Goal: Task Accomplishment & Management: Use online tool/utility

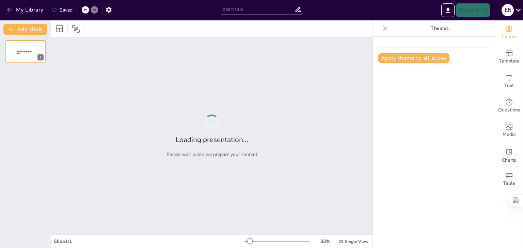
type input "Gestión Efectiva de Entidades Productivas: Estrategias y Herramientas"
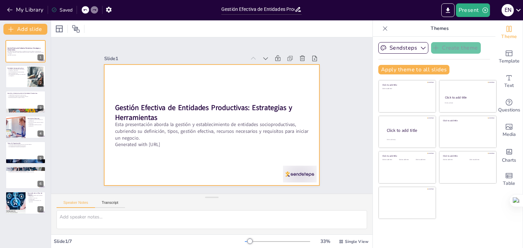
click at [247, 114] on p "Gestión Efectiva de Entidades Productivas: Estrategias y Herramientas" at bounding box center [212, 113] width 195 height 40
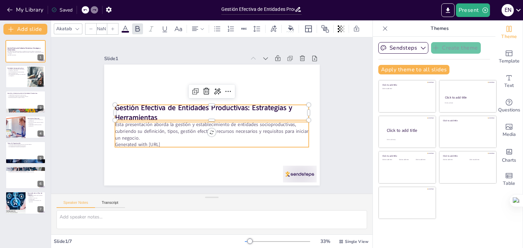
type input "48"
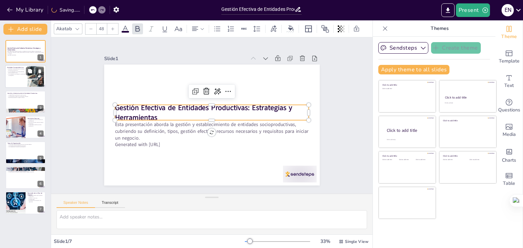
click at [16, 85] on div at bounding box center [25, 76] width 41 height 23
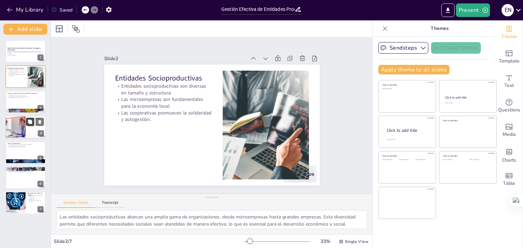
click at [28, 126] on button at bounding box center [30, 122] width 8 height 8
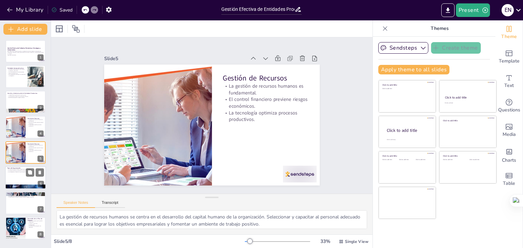
click at [24, 175] on div at bounding box center [25, 177] width 41 height 23
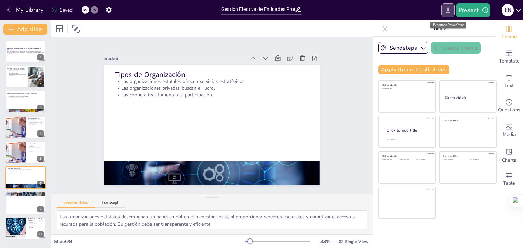
click at [448, 9] on icon "Export to PowerPoint" at bounding box center [447, 9] width 4 height 5
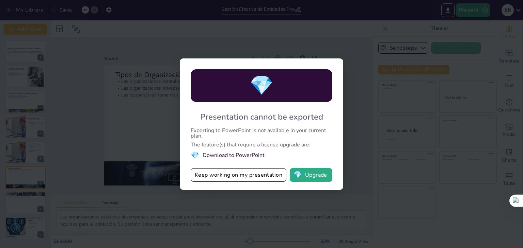
click at [343, 28] on div "💎 Presentation cannot be exported Exporting to PowerPoint is not available in y…" at bounding box center [261, 124] width 523 height 248
click at [259, 200] on div "💎 Presentation cannot be exported Exporting to PowerPoint is not available in y…" at bounding box center [261, 124] width 523 height 248
click at [313, 172] on button "💎 Upgrade" at bounding box center [311, 175] width 43 height 14
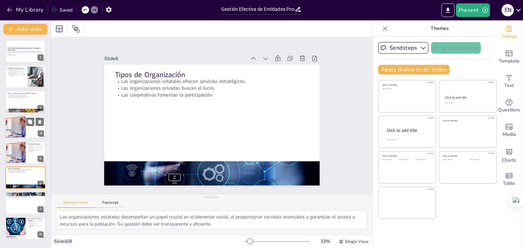
click at [32, 116] on div at bounding box center [25, 127] width 41 height 23
type textarea "La gestión de recursos humanos se centra en el desarrollo del capital humano de…"
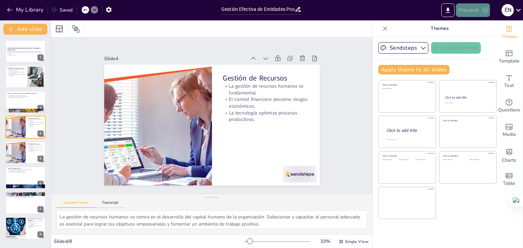
click at [480, 13] on button "Present" at bounding box center [473, 10] width 34 height 14
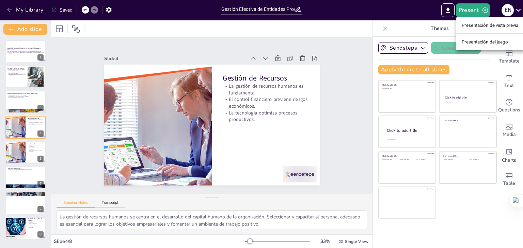
click at [449, 10] on div at bounding box center [261, 124] width 523 height 248
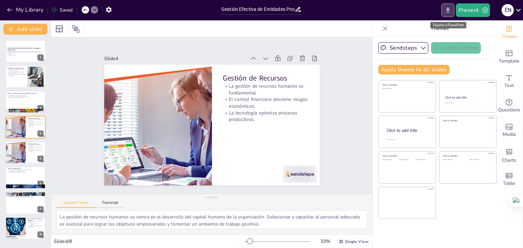
click at [449, 13] on icon "Export to PowerPoint" at bounding box center [447, 10] width 7 height 7
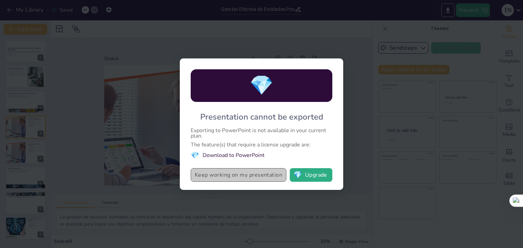
click at [245, 176] on button "Keep working on my presentation" at bounding box center [239, 175] width 96 height 14
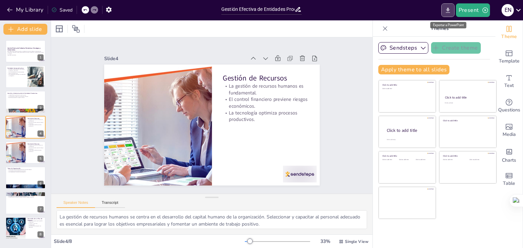
click at [446, 8] on icon "Export to PowerPoint" at bounding box center [447, 10] width 7 height 7
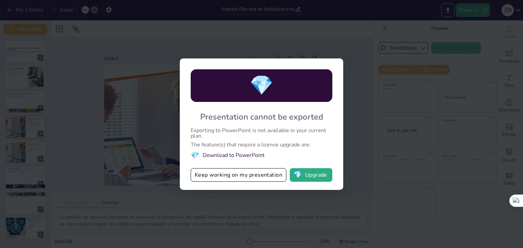
click at [260, 155] on li "💎 Download to PowerPoint" at bounding box center [262, 155] width 142 height 9
click at [312, 78] on div "💎" at bounding box center [262, 85] width 142 height 33
click at [271, 172] on button "Keep working on my presentation" at bounding box center [239, 175] width 96 height 14
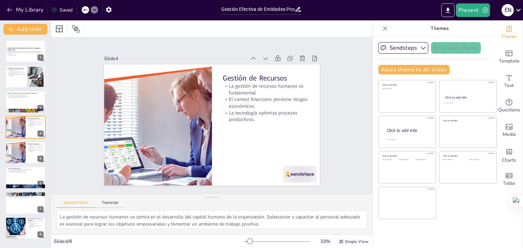
click at [517, 9] on icon at bounding box center [517, 9] width 9 height 9
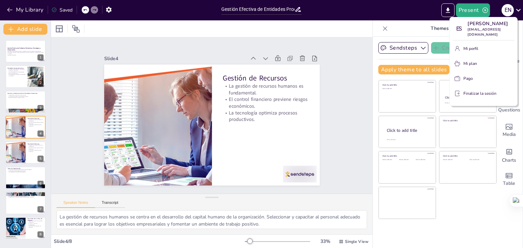
click at [416, 7] on div at bounding box center [261, 124] width 523 height 248
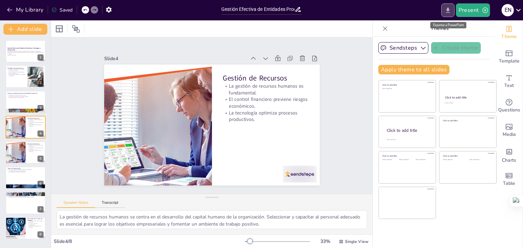
click at [446, 12] on icon "Export to PowerPoint" at bounding box center [447, 9] width 4 height 5
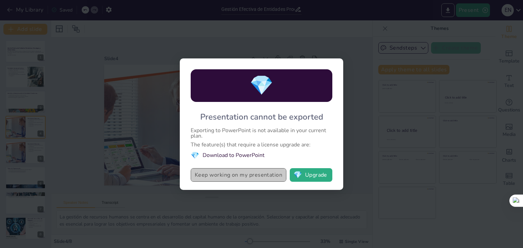
click at [267, 169] on button "Keep working on my presentation" at bounding box center [239, 175] width 96 height 14
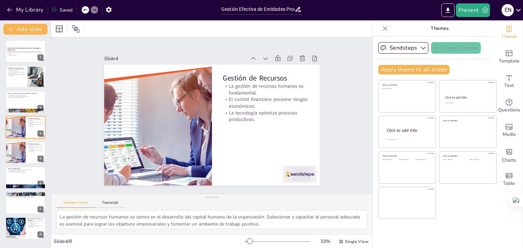
click at [60, 66] on div "Slide 1 Gestión Efectiva de Entidades Productivas: Estrategias y Herramientas E…" at bounding box center [212, 115] width 354 height 248
click at [24, 57] on div at bounding box center [25, 51] width 41 height 23
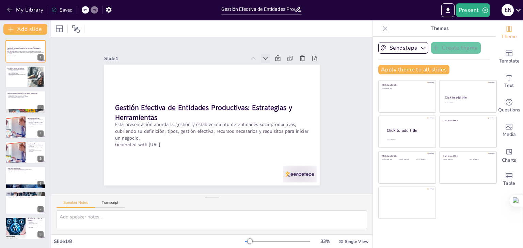
click at [272, 67] on icon at bounding box center [276, 71] width 8 height 8
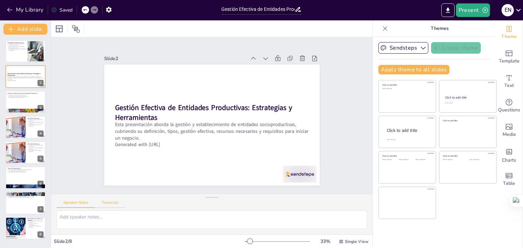
click at [107, 205] on button "Transcript" at bounding box center [110, 204] width 30 height 7
click at [75, 204] on button "Speaker Notes" at bounding box center [75, 204] width 38 height 7
click at [31, 48] on icon at bounding box center [30, 46] width 5 height 5
type textarea "Las entidades socioproductivas abarcan una amplia gama de organizaciones, desde…"
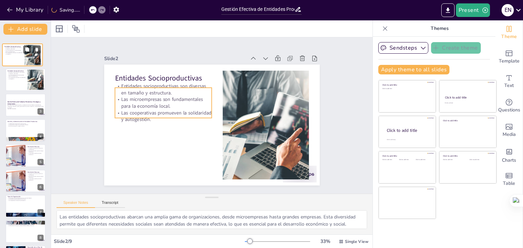
drag, startPoint x: 21, startPoint y: 78, endPoint x: 17, endPoint y: 54, distance: 24.2
click at [17, 44] on div "Entidades Socioproductivas Entidades socioproductivas son diversas en tamaño y …" at bounding box center [22, 44] width 40 height 0
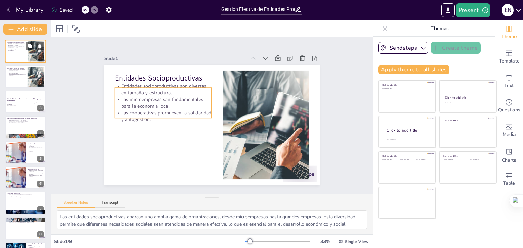
drag, startPoint x: 19, startPoint y: 50, endPoint x: 11, endPoint y: 44, distance: 10.5
click at [11, 44] on p "Entidades socioproductivas son diversas en tamaño y estructura." at bounding box center [16, 45] width 18 height 2
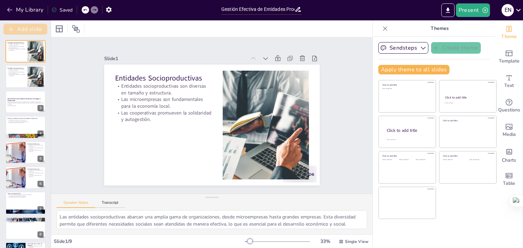
click at [10, 29] on icon "button" at bounding box center [10, 29] width 7 height 7
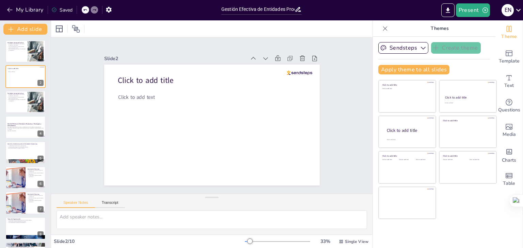
click at [67, 8] on div "Saved" at bounding box center [61, 10] width 21 height 6
click at [29, 7] on button "My Library" at bounding box center [25, 9] width 41 height 11
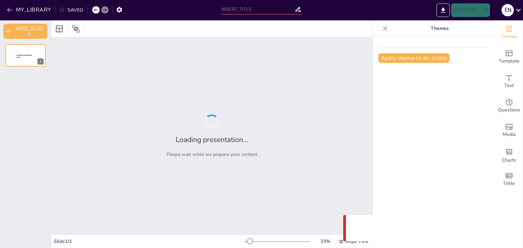
type input "Gestión Efectiva de Entidades Productivas: Estrategias y Herramientas"
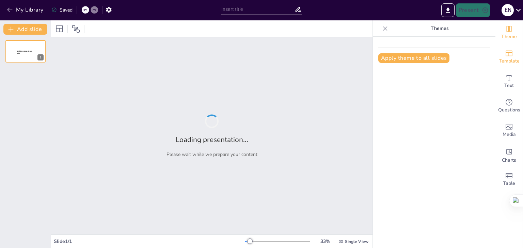
type input "Gestión Efectiva de Entidades Productivas: Estrategias y Herramientas"
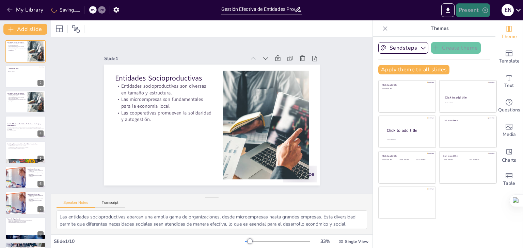
click at [481, 11] on icon "button" at bounding box center [484, 10] width 7 height 7
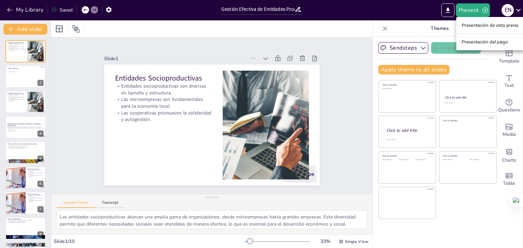
click at [449, 11] on div at bounding box center [261, 124] width 523 height 248
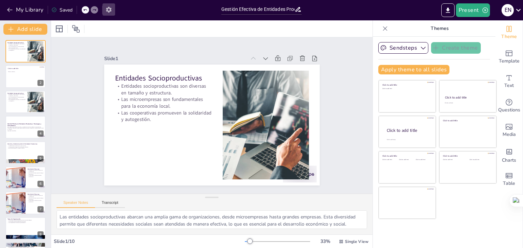
click at [109, 10] on icon "button" at bounding box center [108, 9] width 7 height 7
